Goal: Task Accomplishment & Management: Manage account settings

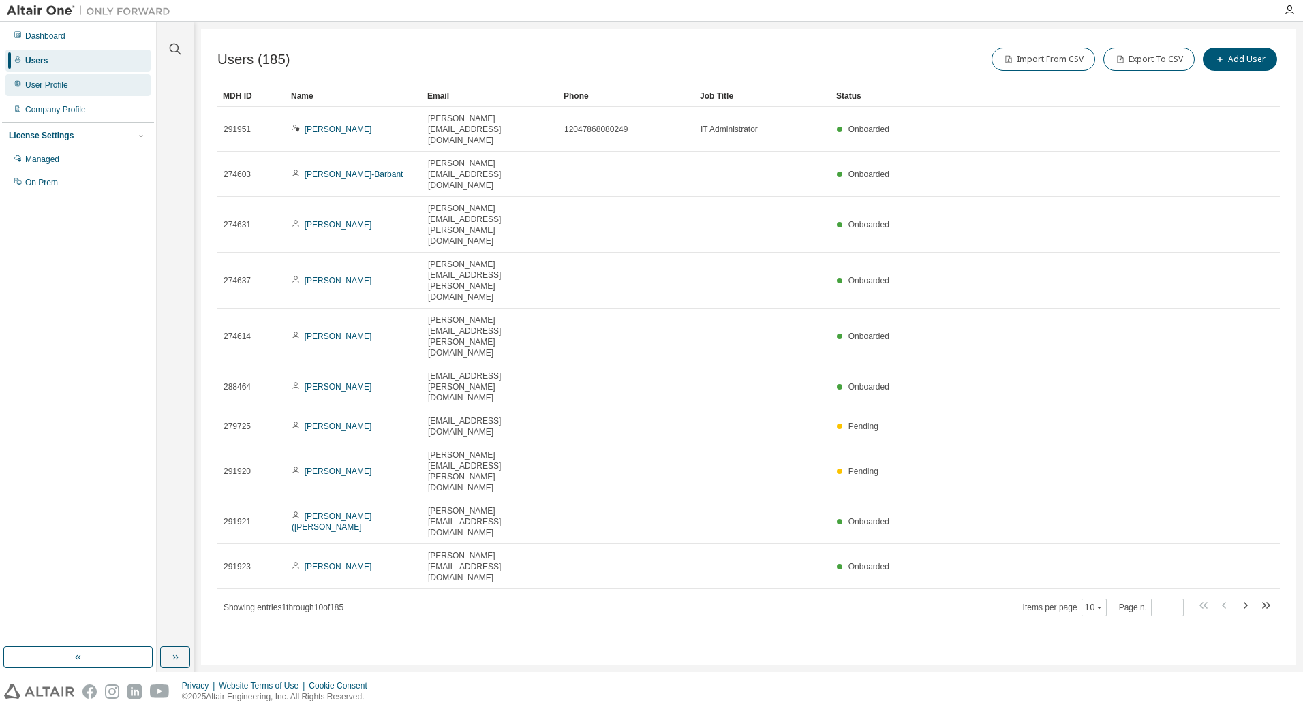
click at [42, 91] on div "User Profile" at bounding box center [77, 85] width 145 height 22
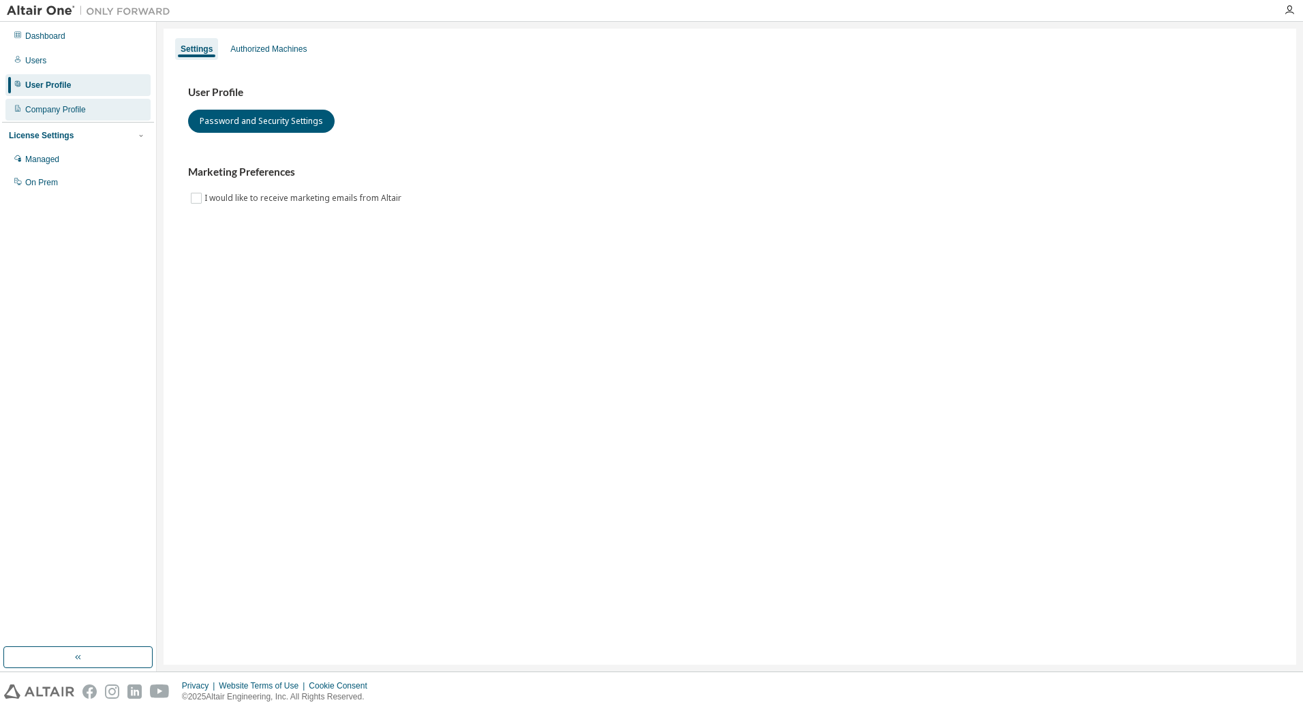
click at [40, 108] on div "Company Profile" at bounding box center [55, 109] width 61 height 11
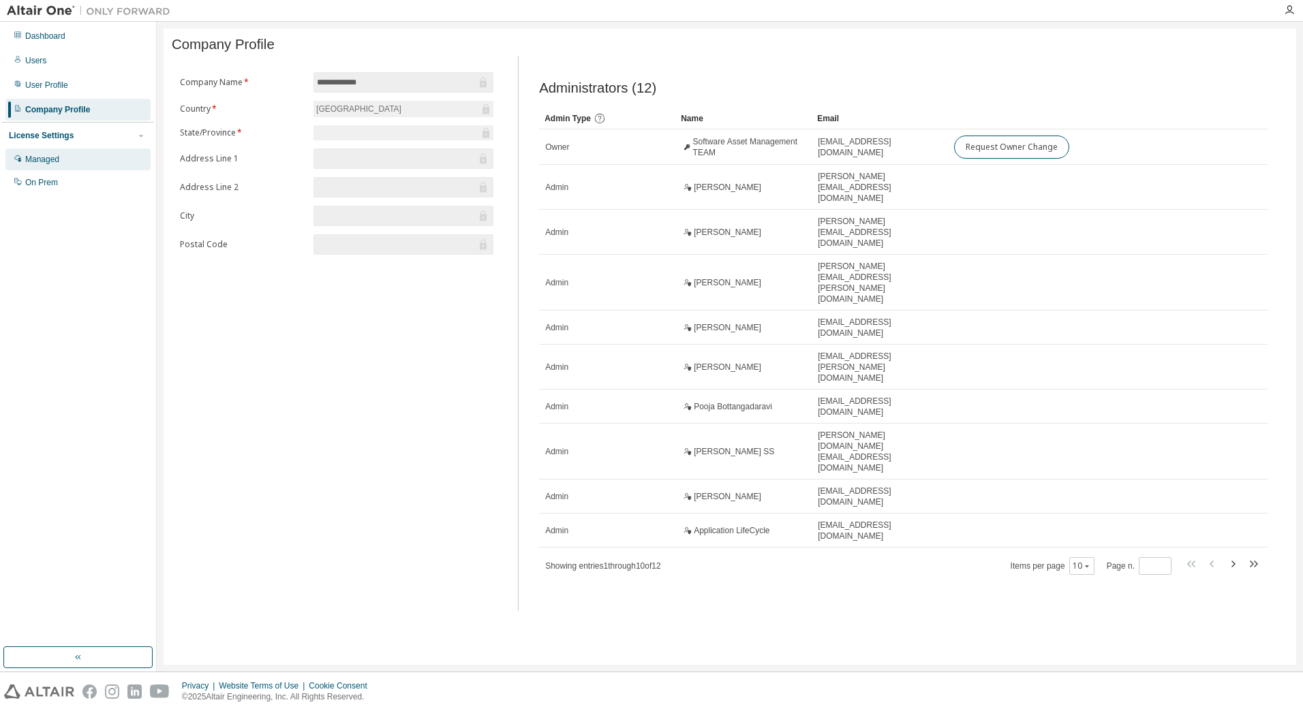
click at [41, 161] on div "Managed" at bounding box center [42, 159] width 34 height 11
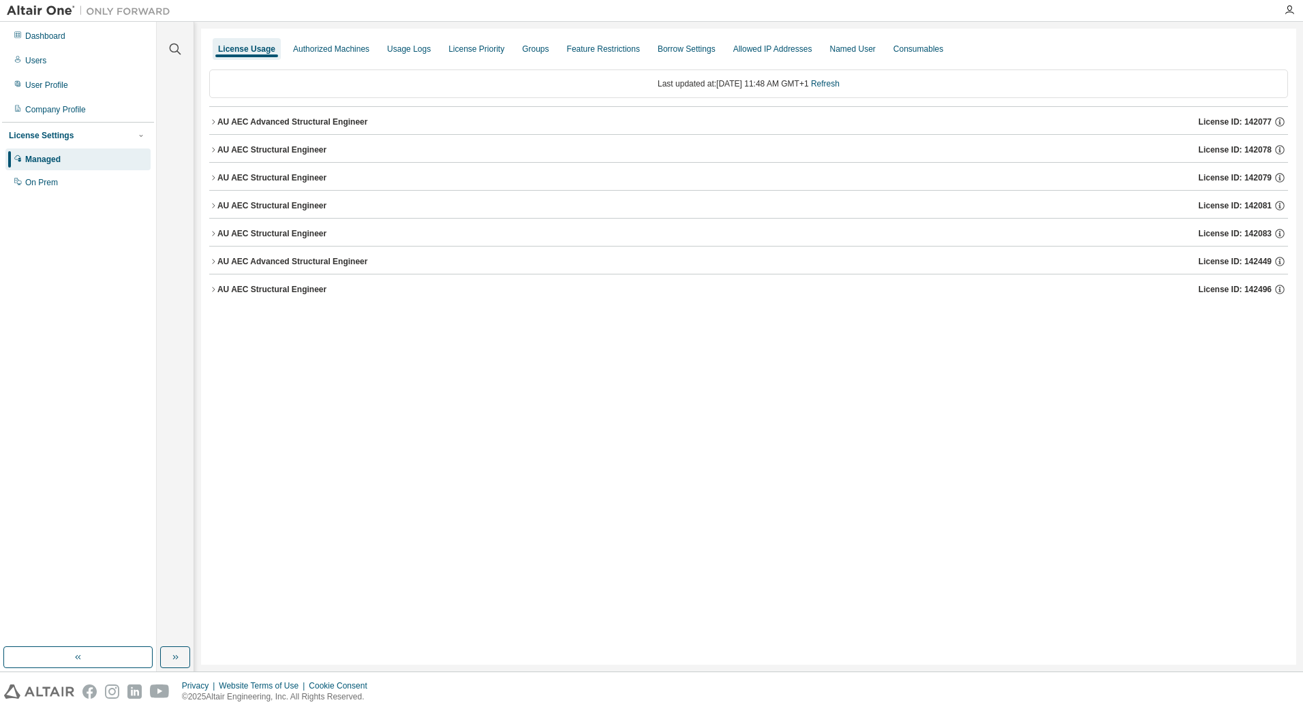
click at [214, 125] on icon "button" at bounding box center [213, 122] width 8 height 8
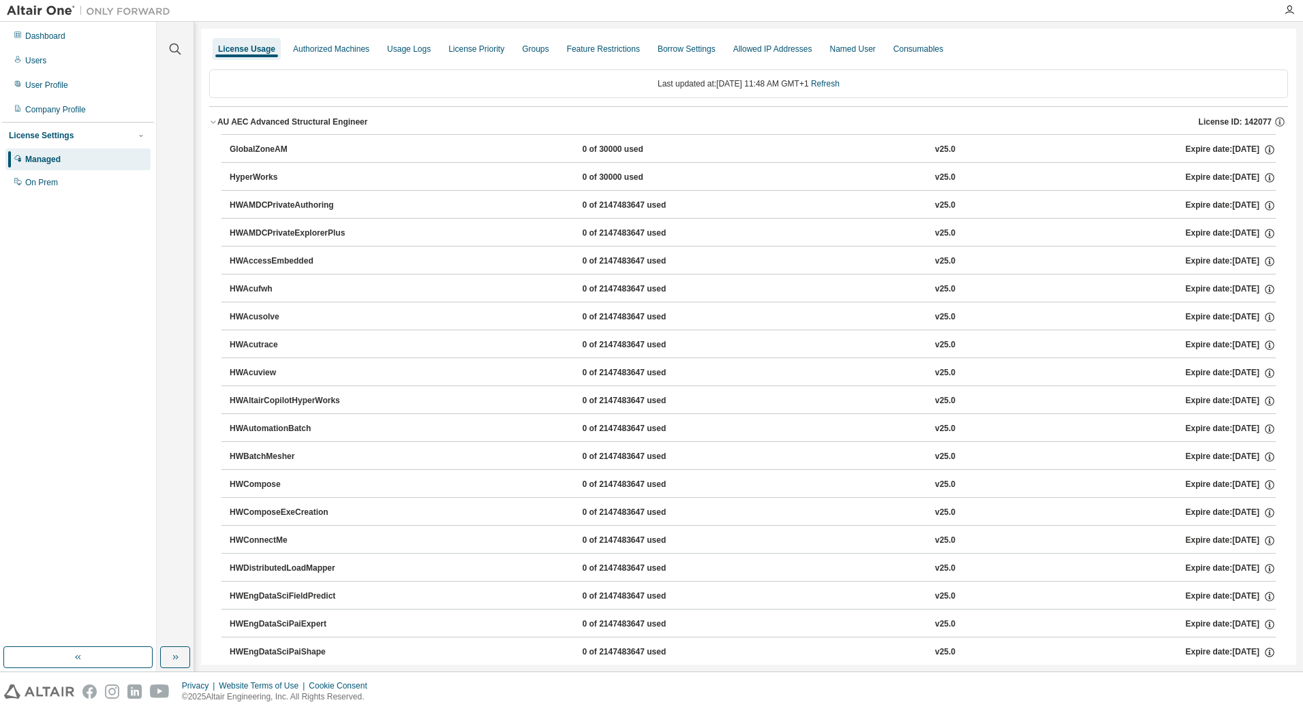
click at [214, 125] on icon "button" at bounding box center [213, 122] width 8 height 8
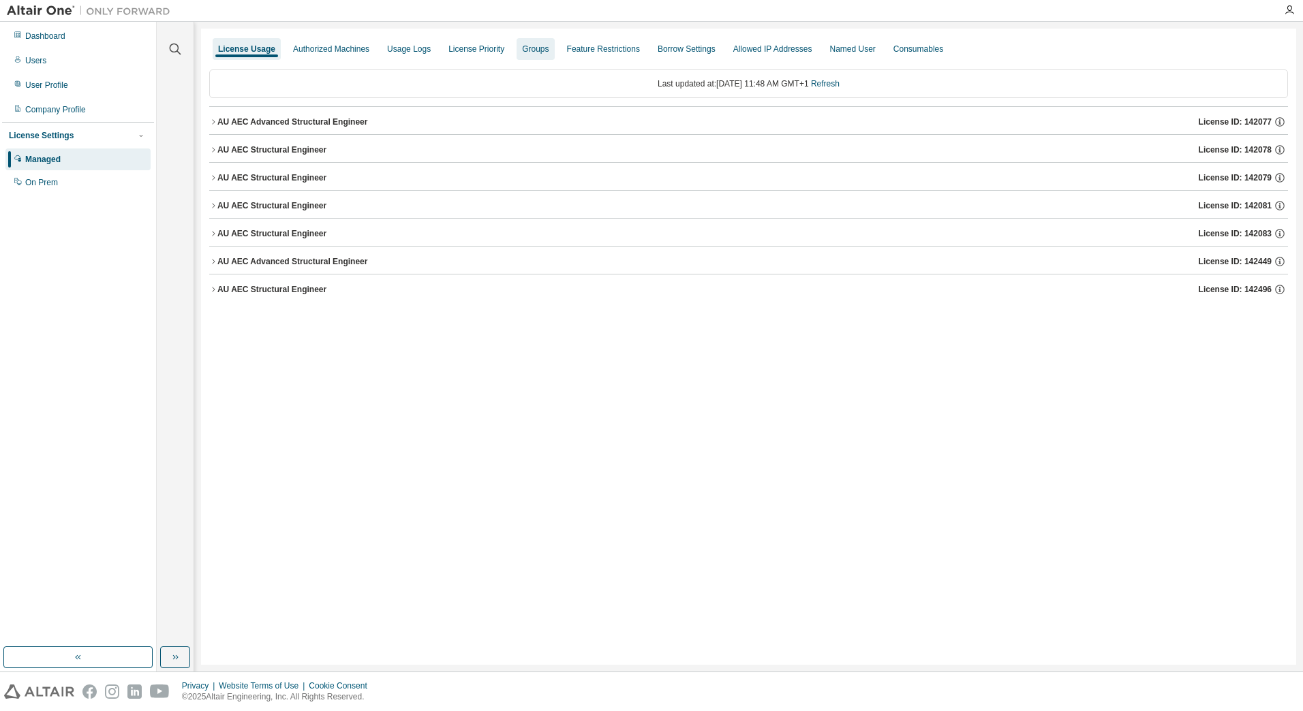
click at [522, 50] on div "Groups" at bounding box center [535, 49] width 27 height 11
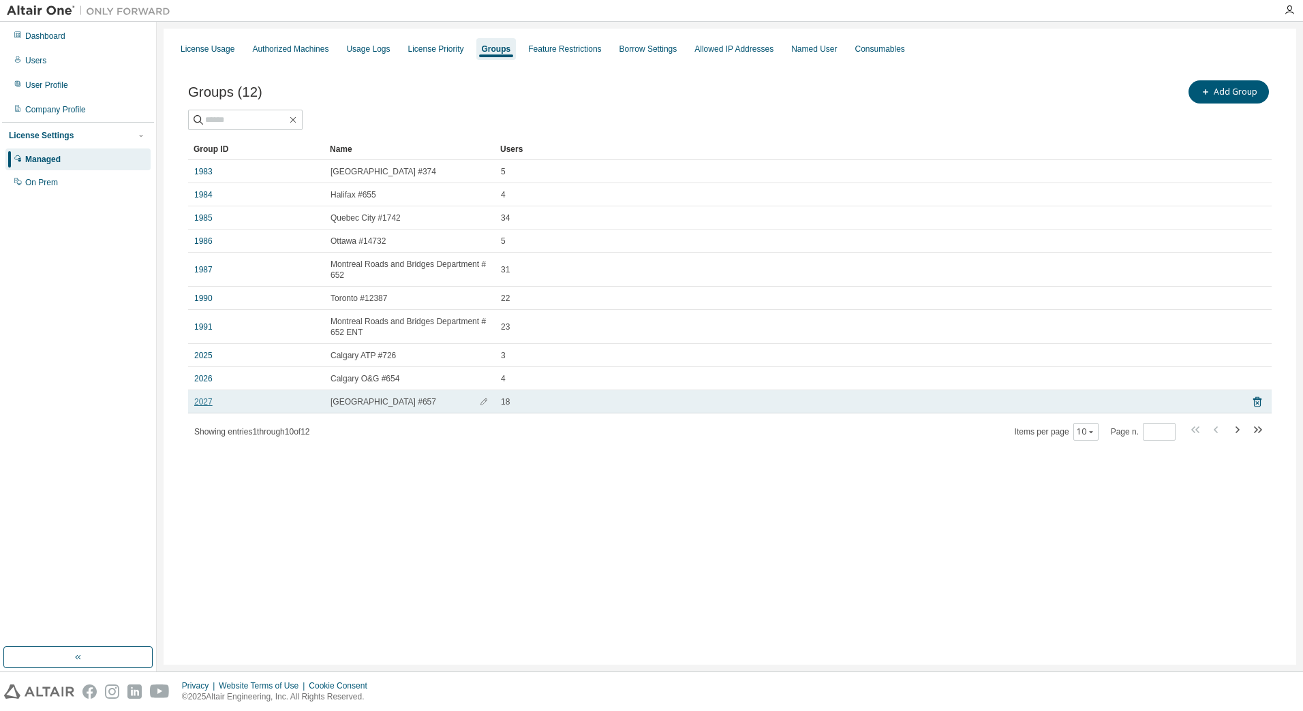
click at [206, 403] on link "2027" at bounding box center [203, 402] width 18 height 11
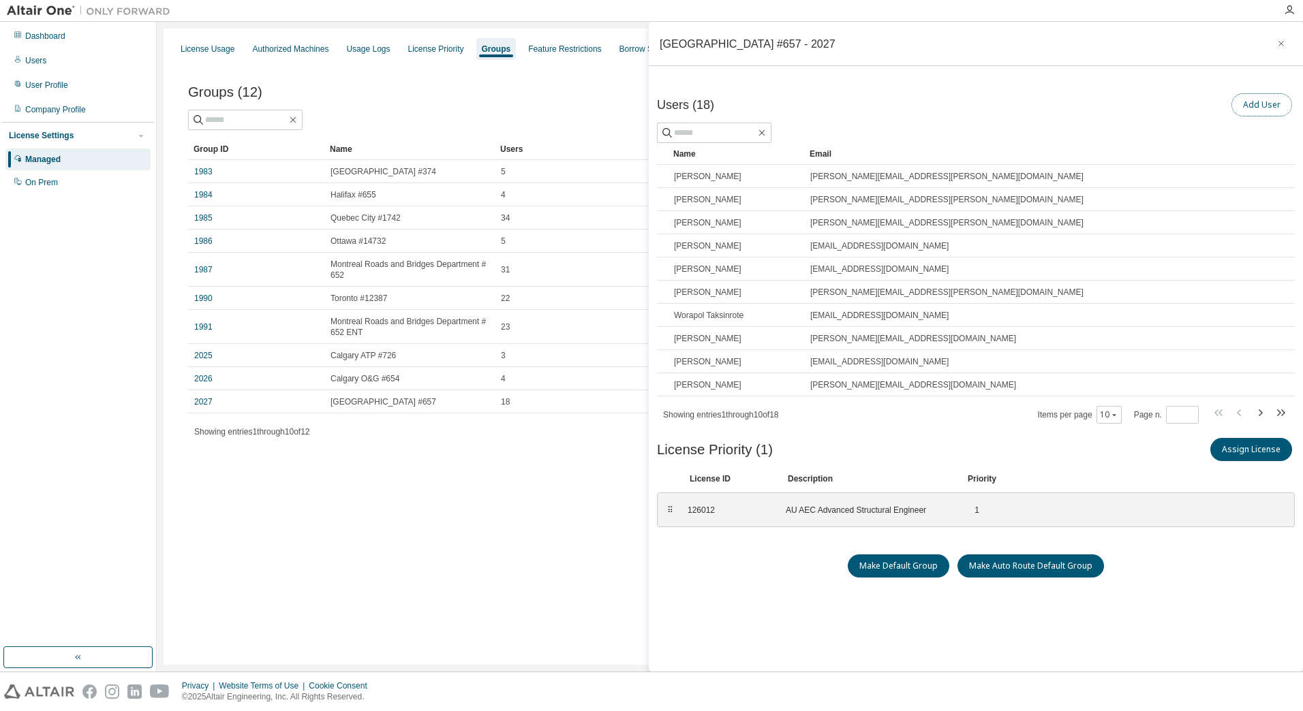
click at [1250, 110] on button "Add User" at bounding box center [1261, 104] width 61 height 23
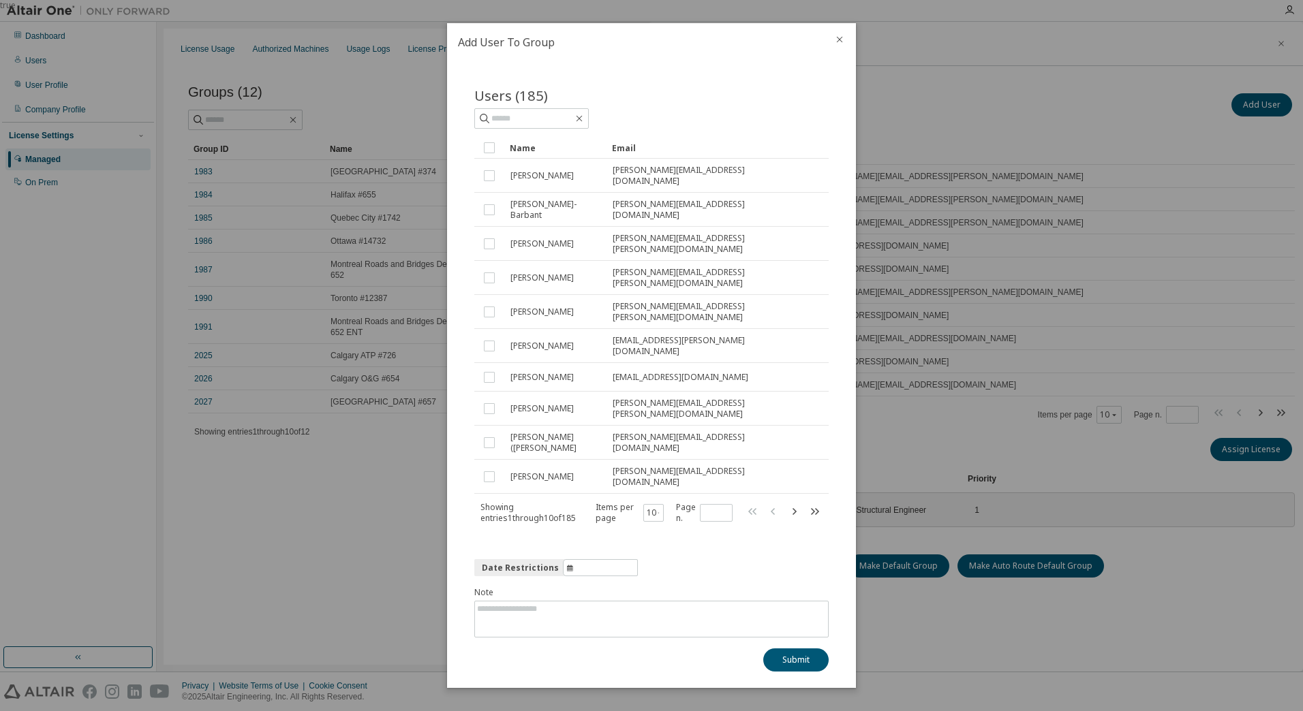
click at [839, 45] on icon "close" at bounding box center [839, 39] width 11 height 11
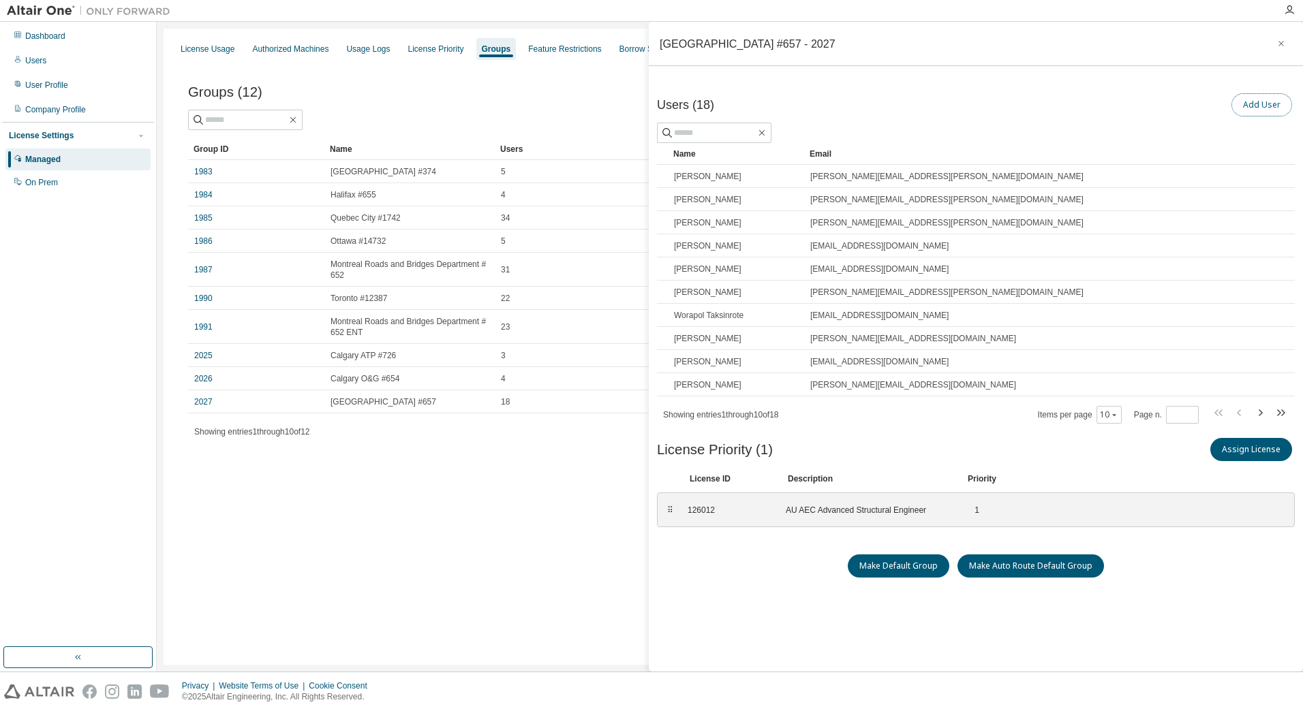
click at [1254, 106] on button "Add User" at bounding box center [1261, 104] width 61 height 23
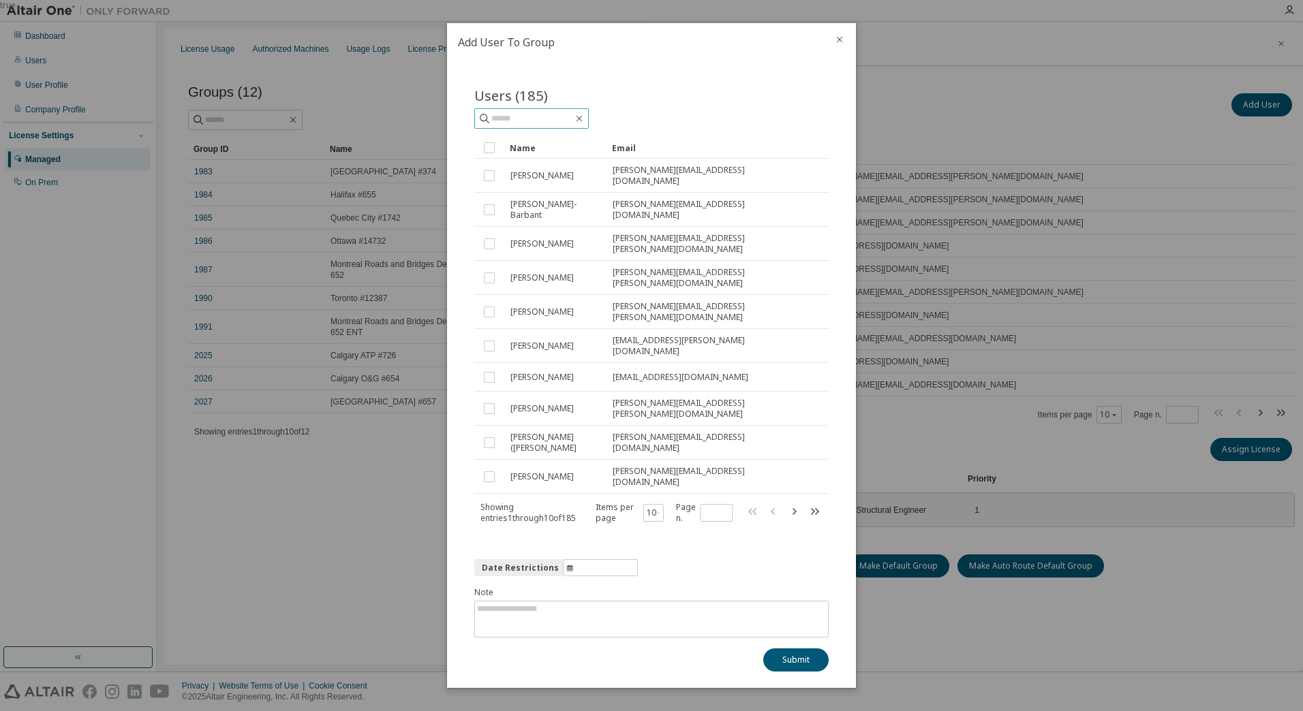
click at [522, 125] on input "text" at bounding box center [532, 119] width 82 height 14
paste input "**********"
click at [602, 125] on span at bounding box center [608, 118] width 12 height 12
drag, startPoint x: 516, startPoint y: 141, endPoint x: 923, endPoint y: 155, distance: 407.0
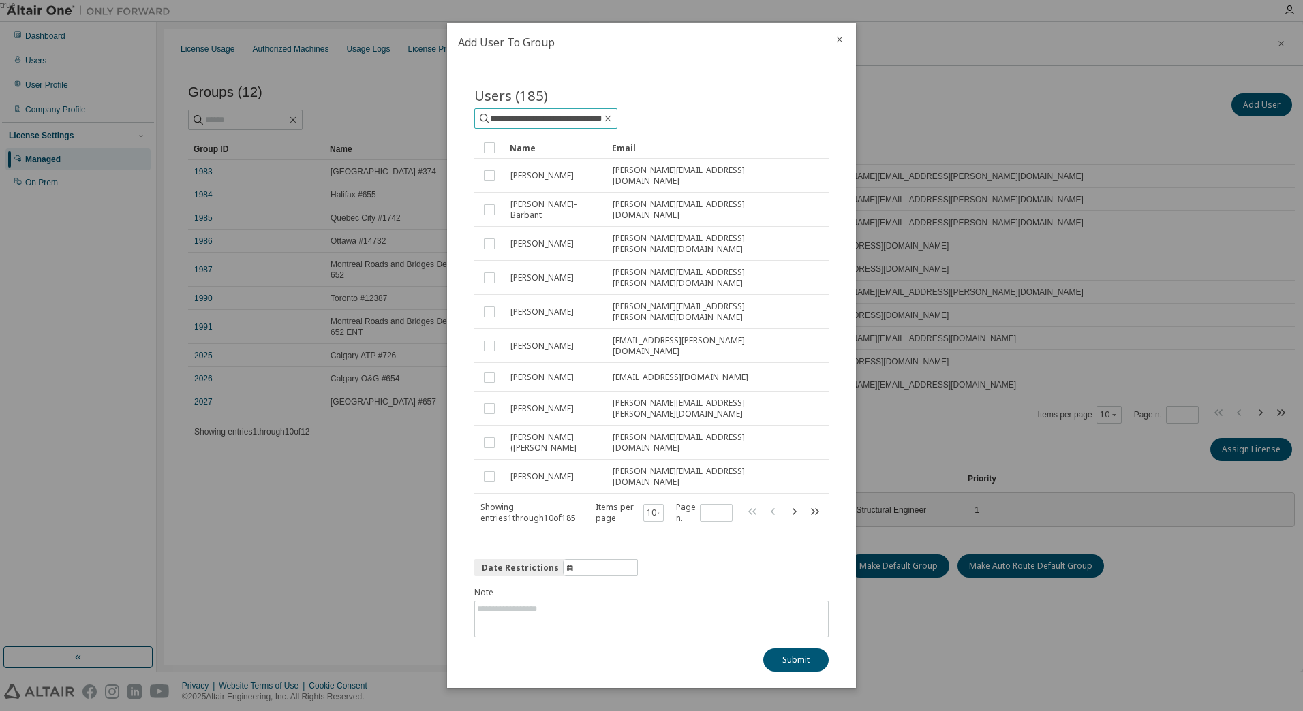
click at [923, 0] on div "**********" at bounding box center [651, 0] width 1303 height 0
type input "******"
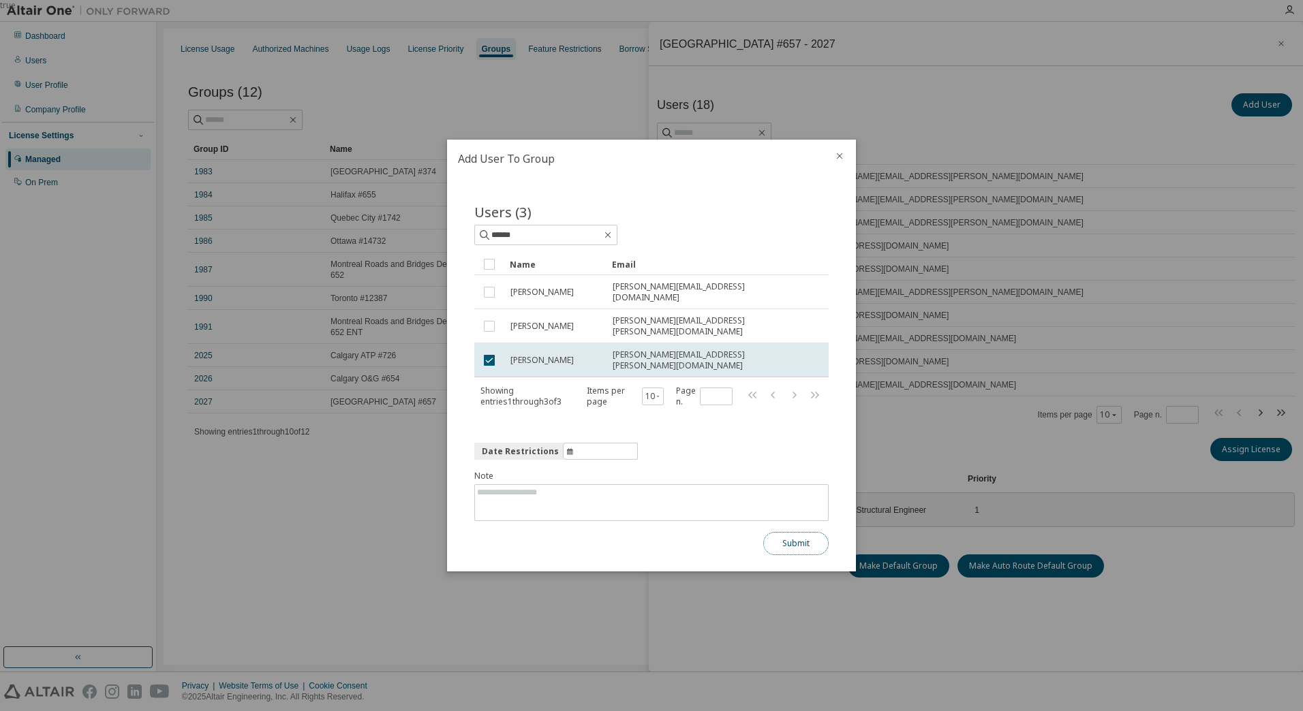
click at [781, 533] on button "Submit" at bounding box center [795, 543] width 65 height 23
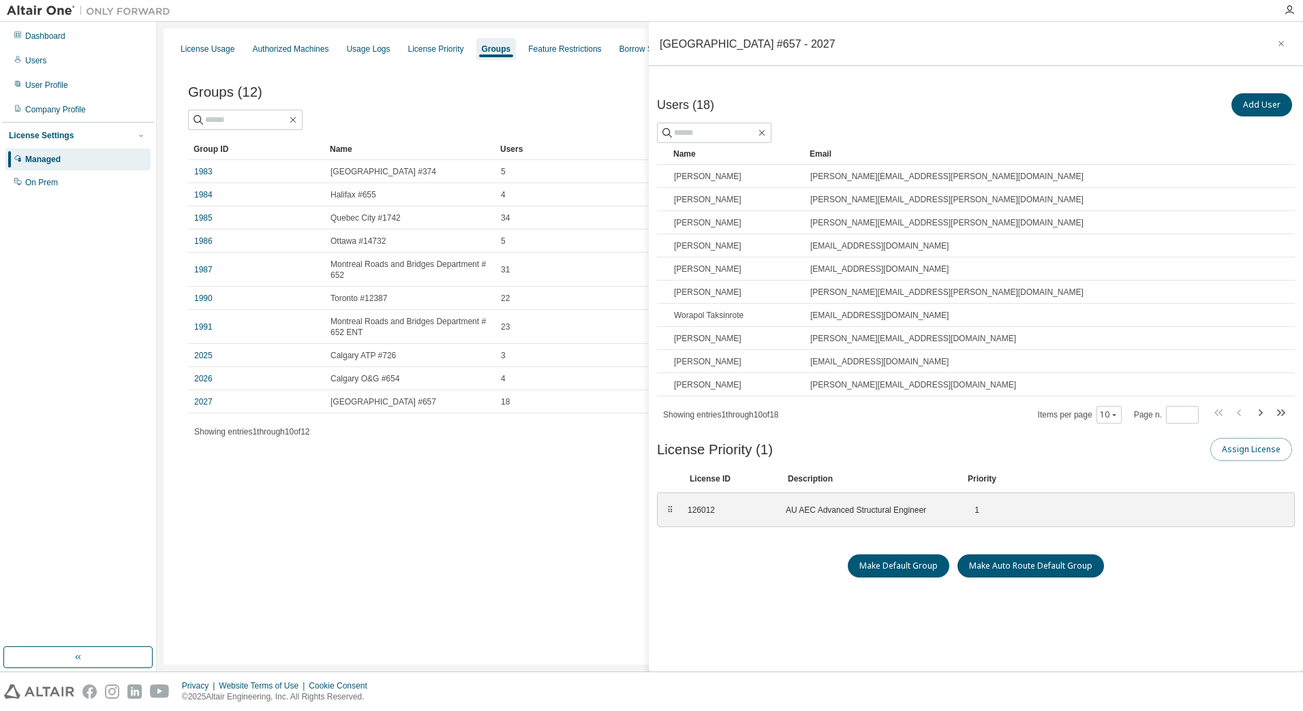
click at [1250, 455] on button "Assign License" at bounding box center [1251, 449] width 82 height 23
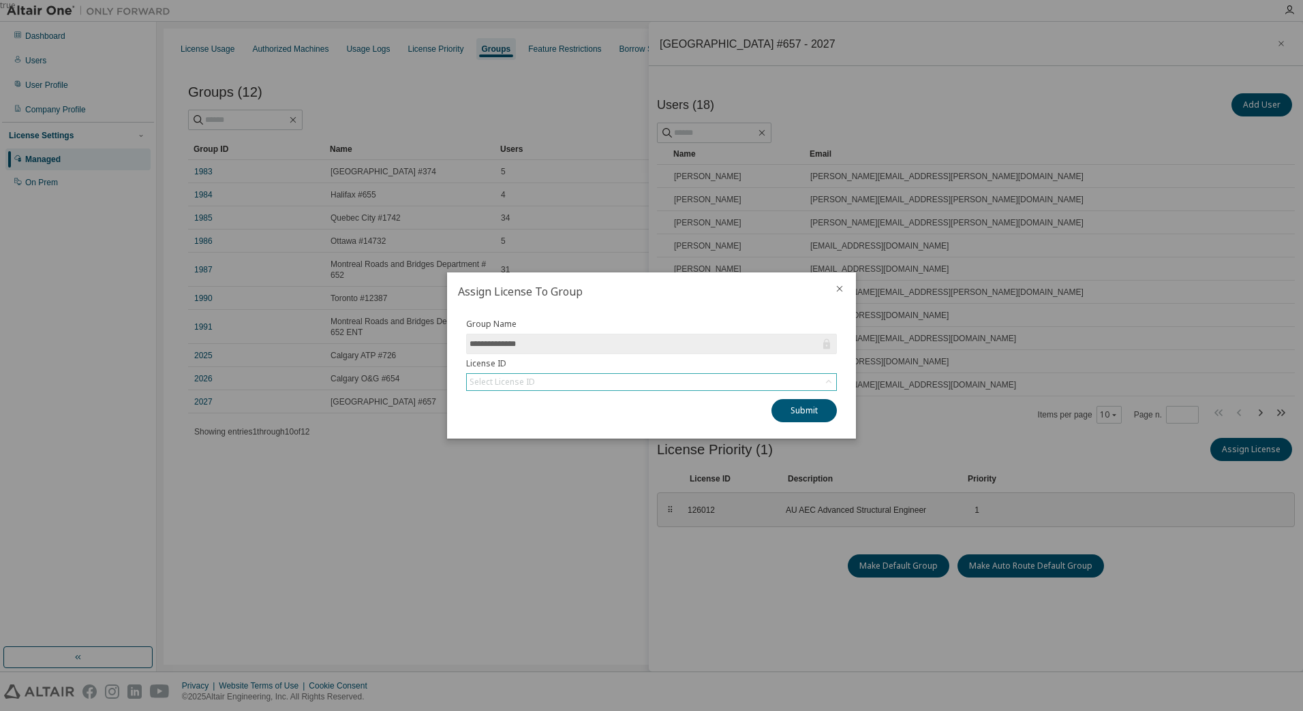
click at [683, 382] on div "Select License ID" at bounding box center [651, 382] width 369 height 16
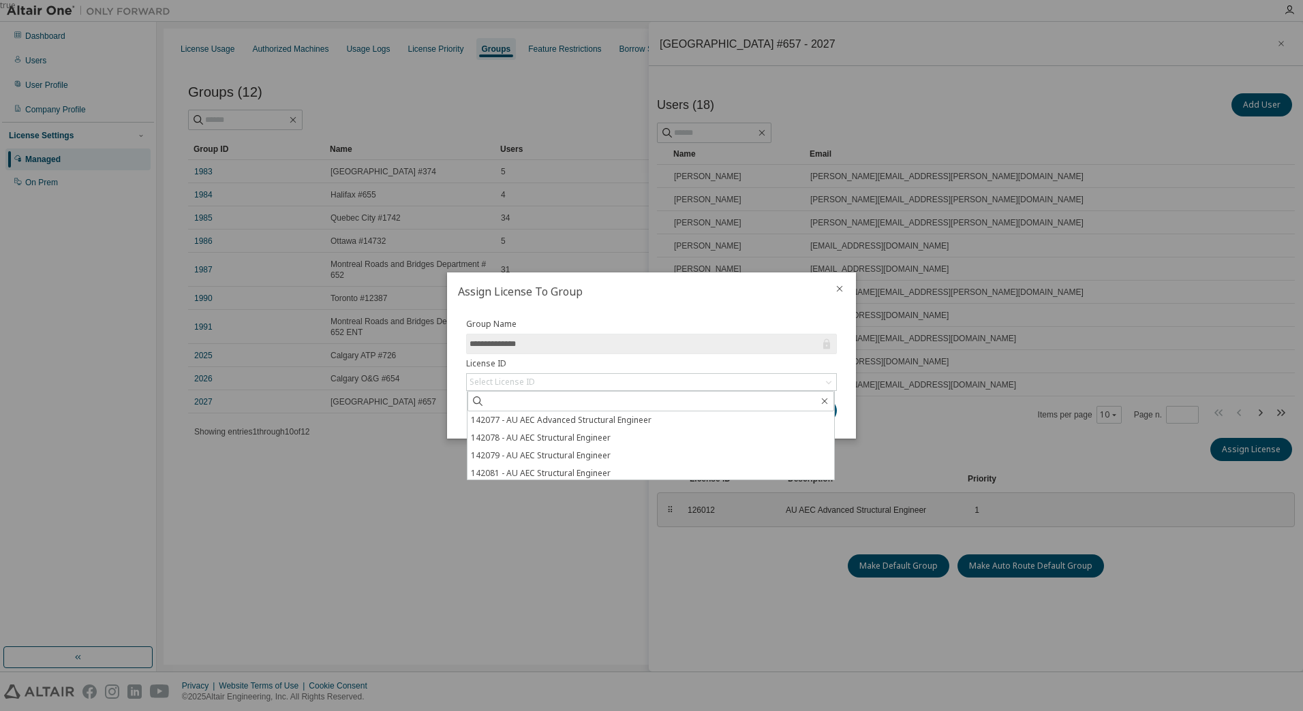
click at [842, 292] on icon "close" at bounding box center [840, 289] width 6 height 6
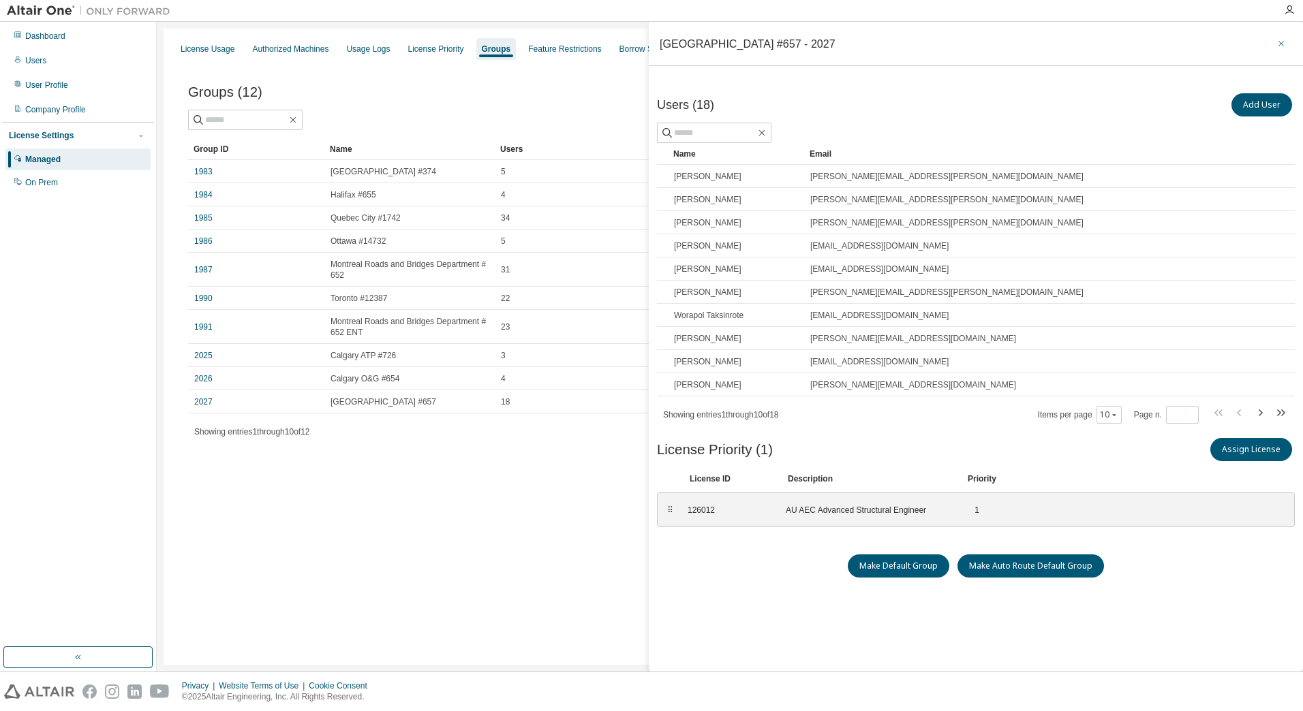
click at [1277, 47] on icon "button" at bounding box center [1281, 43] width 10 height 11
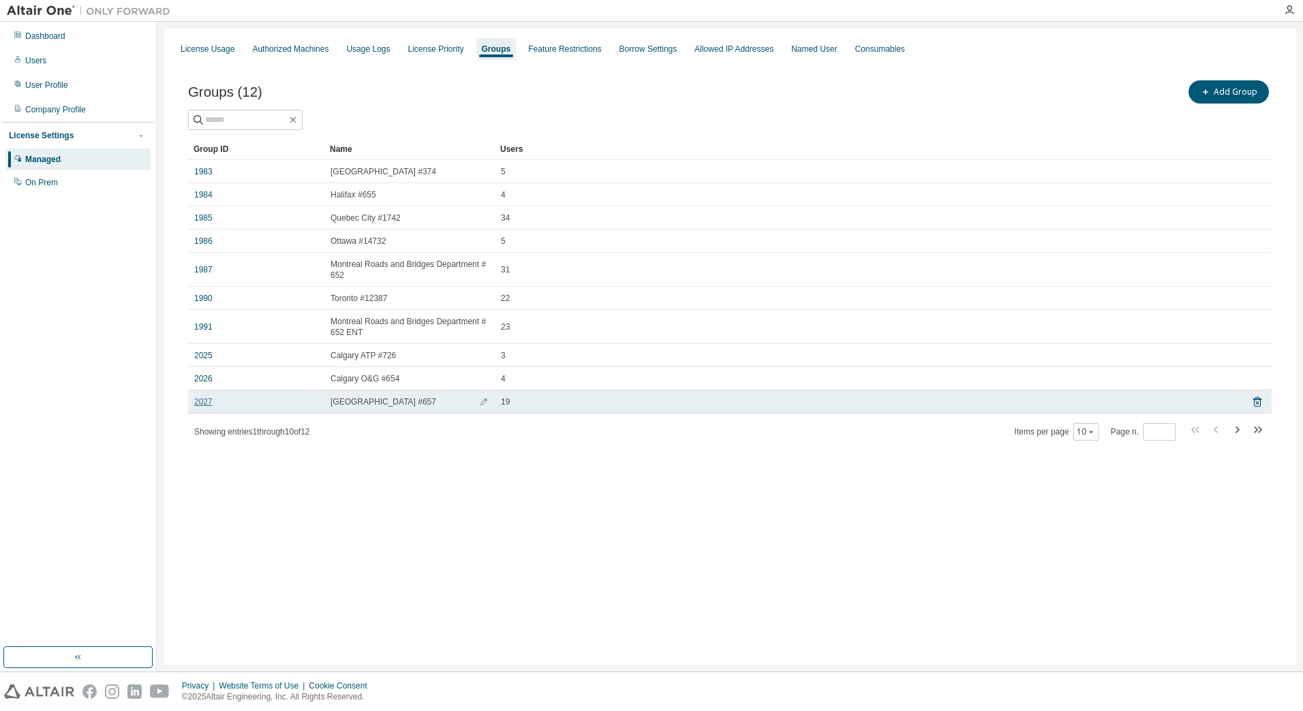
click at [206, 403] on link "2027" at bounding box center [203, 402] width 18 height 11
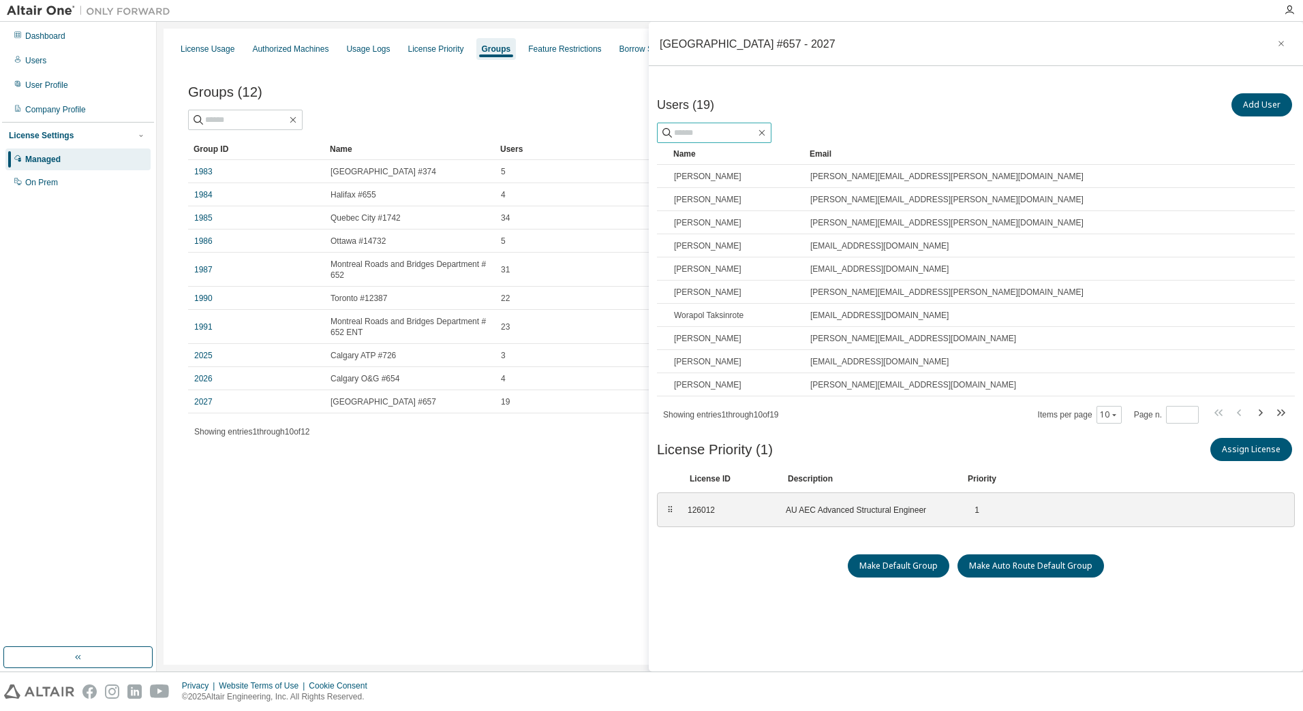
click at [730, 135] on input "text" at bounding box center [715, 133] width 82 height 14
click at [1261, 411] on icon "button" at bounding box center [1260, 412] width 4 height 7
type input "*"
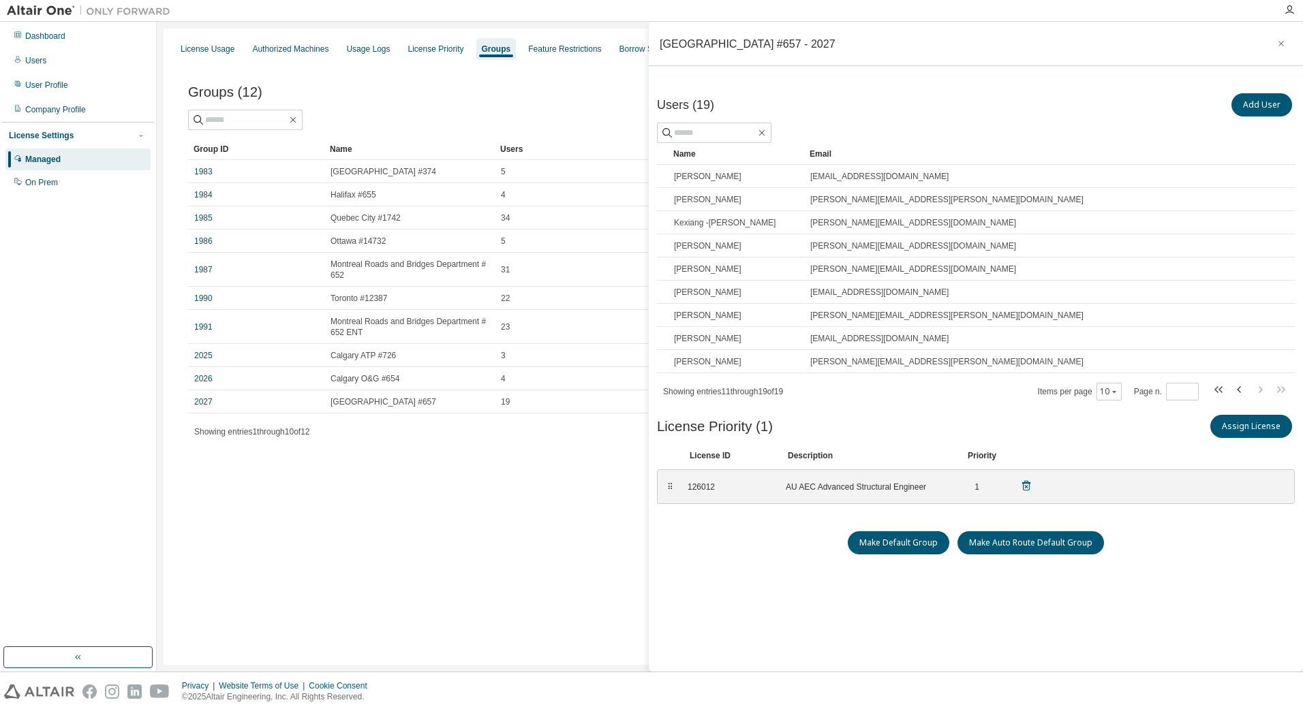
click at [700, 490] on div "126012" at bounding box center [728, 487] width 82 height 11
copy div "126012"
click at [1283, 43] on icon "button" at bounding box center [1281, 43] width 10 height 11
